Goal: Find specific page/section

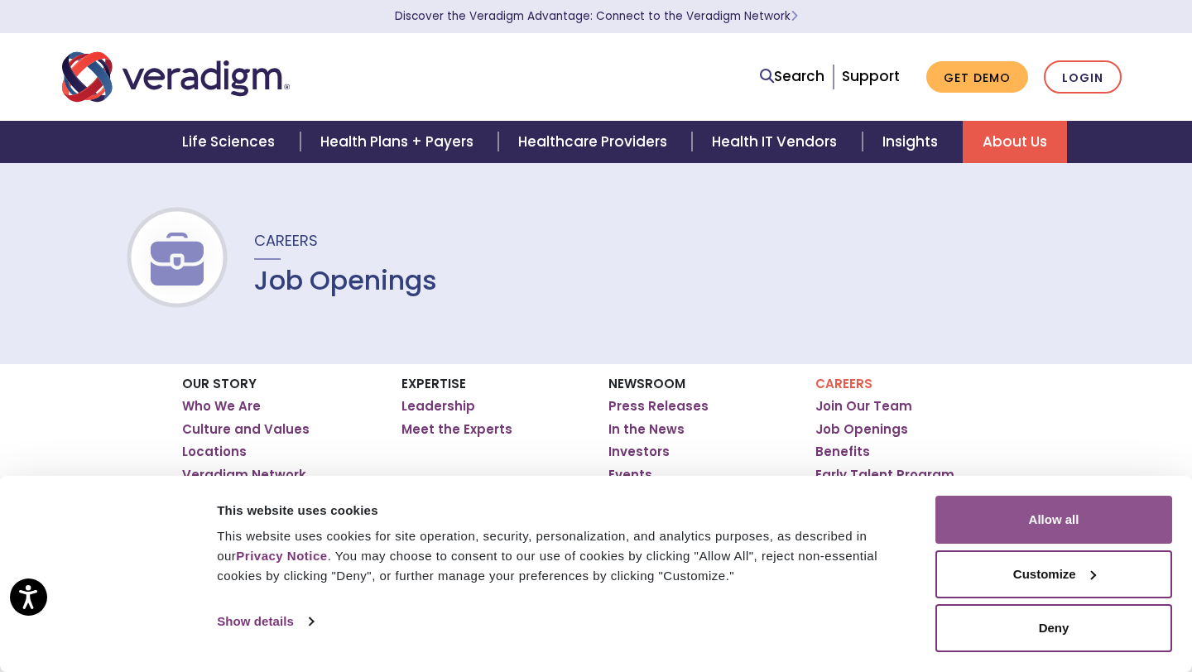
click at [1041, 525] on button "Allow all" at bounding box center [1053, 520] width 237 height 48
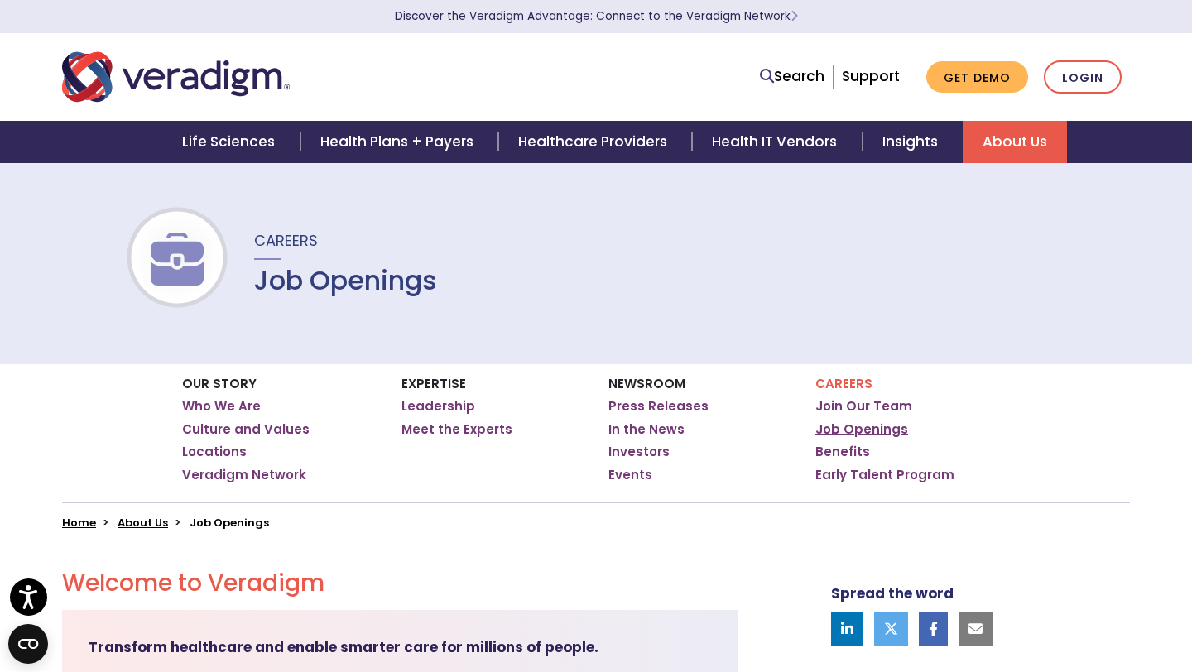
click at [845, 424] on link "Job Openings" at bounding box center [861, 429] width 93 height 17
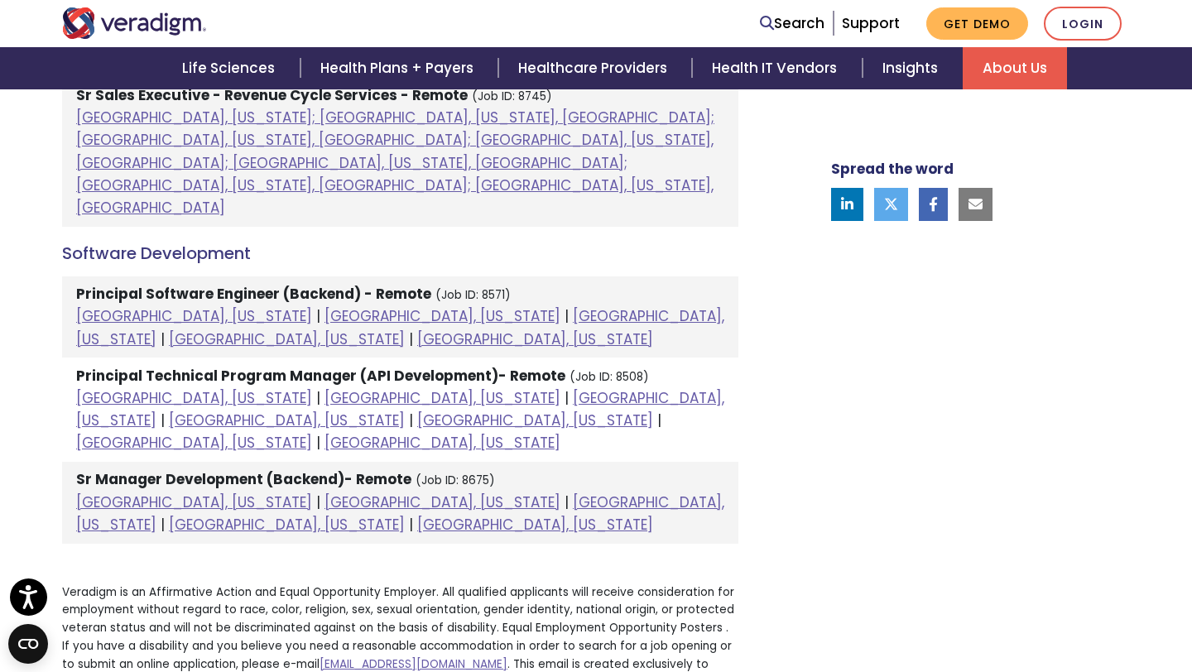
scroll to position [1880, 0]
